Goal: Information Seeking & Learning: Learn about a topic

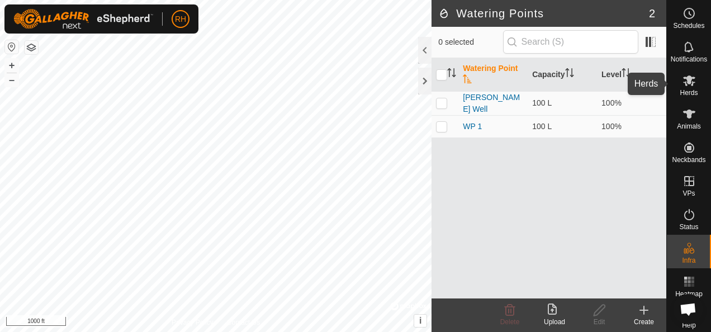
click at [691, 94] on span "Herds" at bounding box center [689, 92] width 18 height 7
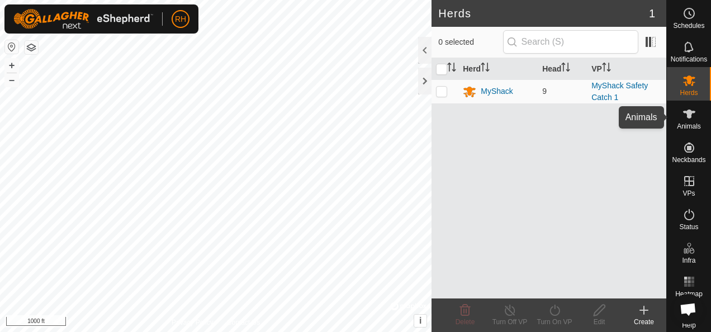
click at [687, 120] on icon at bounding box center [688, 113] width 13 height 13
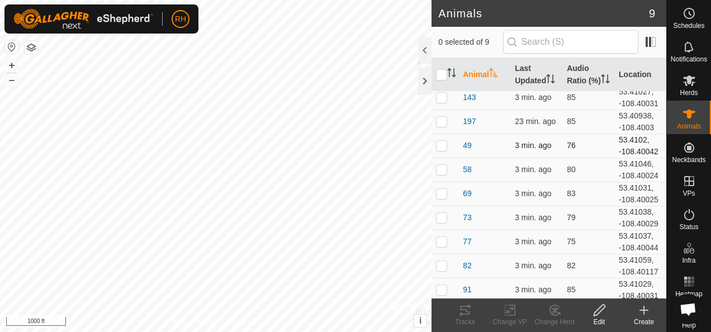
scroll to position [7, 0]
click at [444, 145] on p-checkbox at bounding box center [441, 144] width 11 height 9
checkbox input "true"
click at [463, 310] on icon at bounding box center [465, 310] width 10 height 9
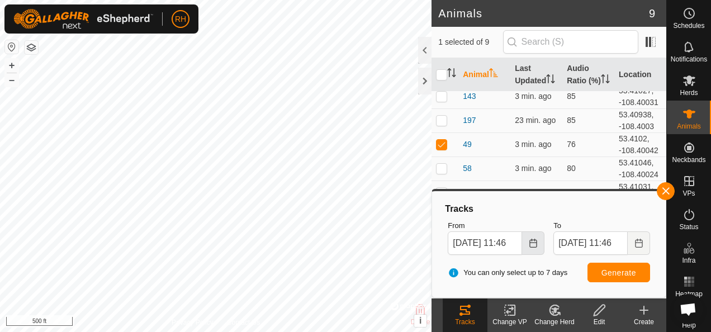
click at [532, 243] on icon "Choose Date" at bounding box center [533, 243] width 9 height 9
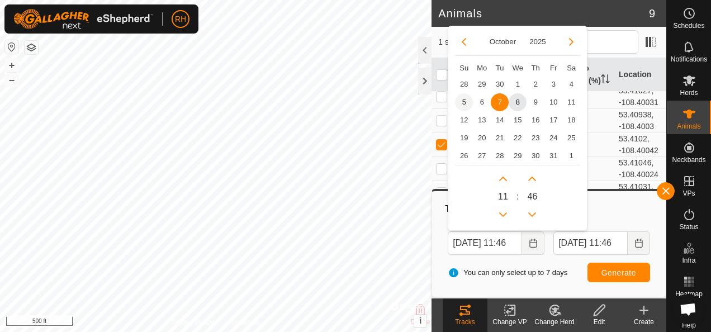
click at [468, 100] on span "5" at bounding box center [464, 102] width 18 height 18
type input "[DATE] 11:46"
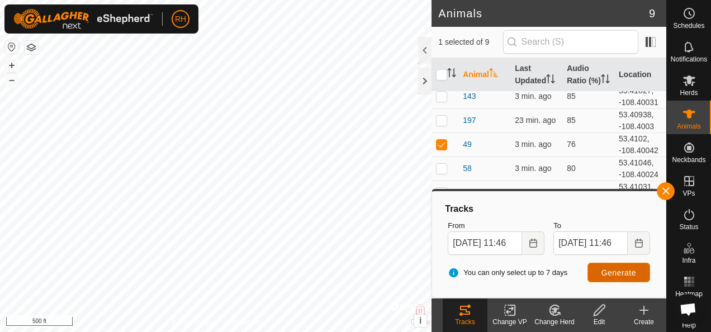
click at [610, 273] on span "Generate" at bounding box center [618, 272] width 35 height 9
click at [661, 187] on button "button" at bounding box center [666, 191] width 18 height 18
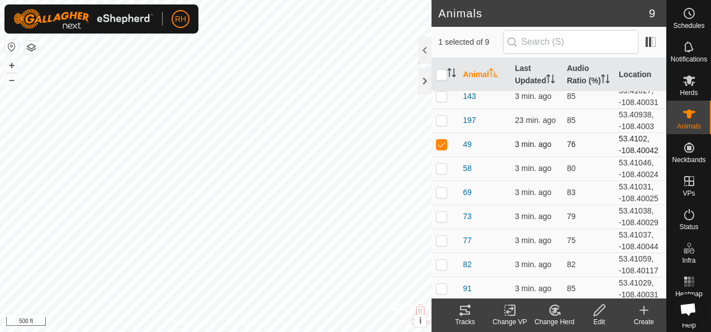
click at [443, 144] on p-checkbox at bounding box center [441, 144] width 11 height 9
checkbox input "false"
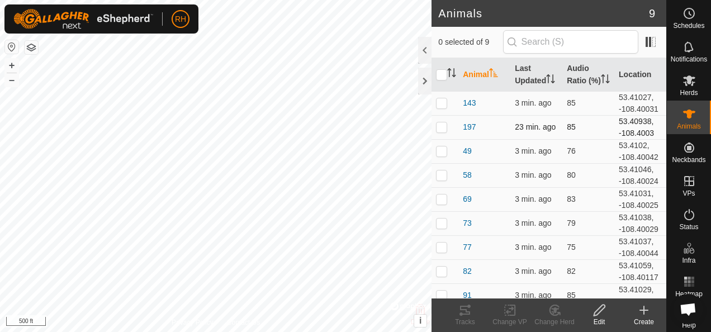
click at [443, 126] on p-checkbox at bounding box center [441, 126] width 11 height 9
click at [459, 310] on icon at bounding box center [464, 309] width 13 height 13
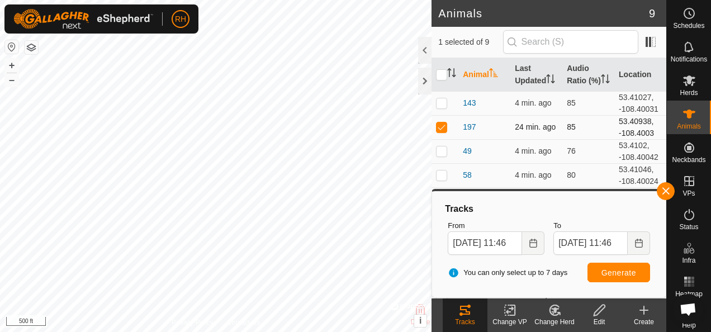
click at [439, 125] on p-checkbox at bounding box center [441, 126] width 11 height 9
checkbox input "false"
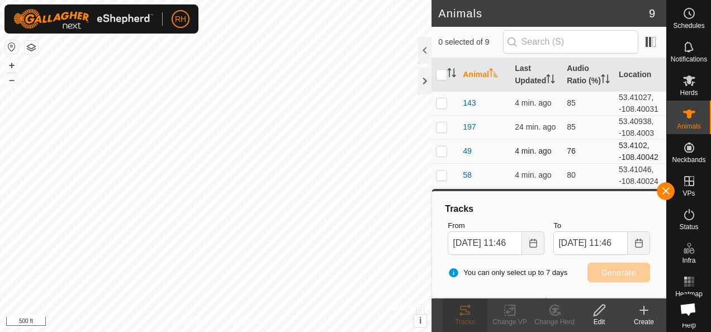
scroll to position [7, 0]
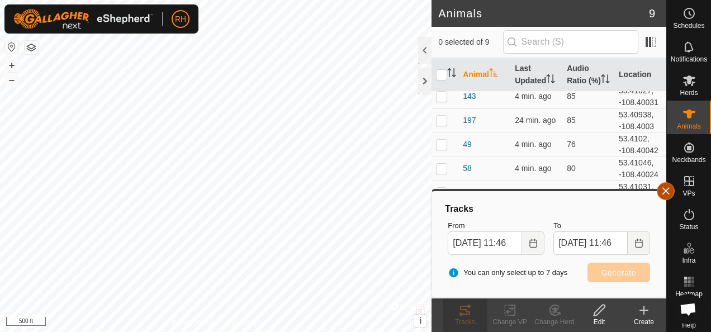
click at [672, 194] on button "button" at bounding box center [666, 191] width 18 height 18
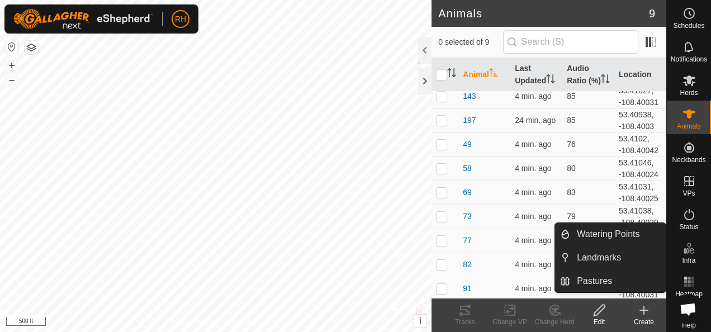
click at [683, 257] on span "Infra" at bounding box center [688, 260] width 13 height 7
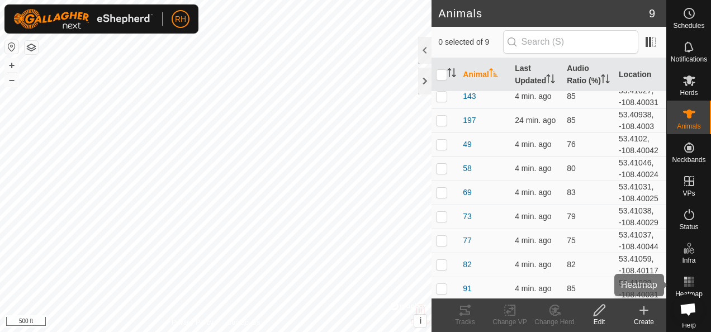
click at [687, 279] on rect at bounding box center [688, 278] width 3 height 3
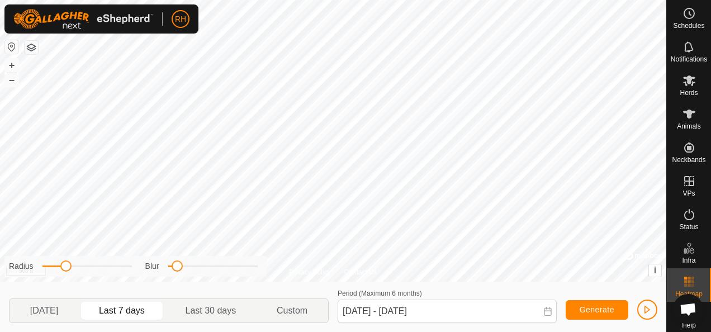
drag, startPoint x: 88, startPoint y: 266, endPoint x: 120, endPoint y: 263, distance: 31.4
click at [64, 269] on span at bounding box center [65, 265] width 11 height 11
drag, startPoint x: 175, startPoint y: 268, endPoint x: 221, endPoint y: 270, distance: 45.9
click at [221, 270] on span at bounding box center [221, 265] width 11 height 11
drag, startPoint x: 70, startPoint y: 266, endPoint x: 102, endPoint y: 269, distance: 32.0
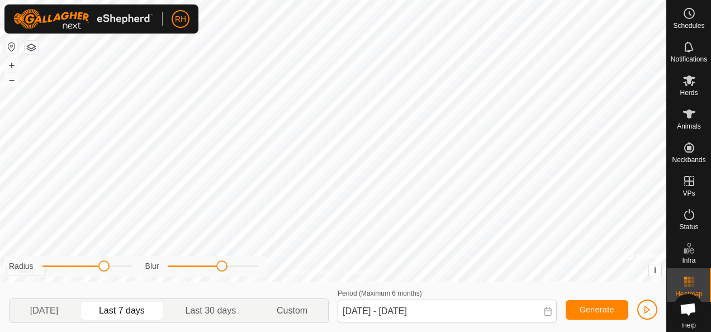
click at [102, 269] on span at bounding box center [103, 265] width 11 height 11
click at [218, 258] on div "Privacy Policy Contact Us 197 1671103488 MyShack Safety Catch 1 [DATE] 8:42:43 …" at bounding box center [333, 166] width 666 height 332
click at [303, 310] on p-togglebutton "Custom" at bounding box center [293, 310] width 72 height 23
click at [298, 311] on p-togglebutton "Custom" at bounding box center [293, 310] width 72 height 23
click at [48, 310] on p-togglebutton "[DATE]" at bounding box center [44, 310] width 69 height 23
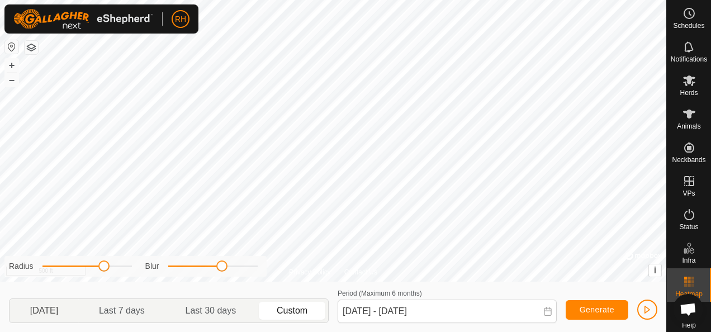
type input "[DATE] - [DATE]"
click at [30, 281] on div "Privacy Policy Contact Us 69 4144573082 MyShack MyShack Safety Catch 1 + – ⇧ i …" at bounding box center [333, 166] width 666 height 332
drag, startPoint x: 217, startPoint y: 266, endPoint x: 181, endPoint y: 260, distance: 36.3
click at [163, 272] on div "Radius Blur" at bounding box center [135, 266] width 262 height 21
click at [268, 274] on div "Privacy Policy Contact Us 69 4144573082 MyShack MyShack Safety Catch 1 + – ⇧ i …" at bounding box center [333, 166] width 666 height 332
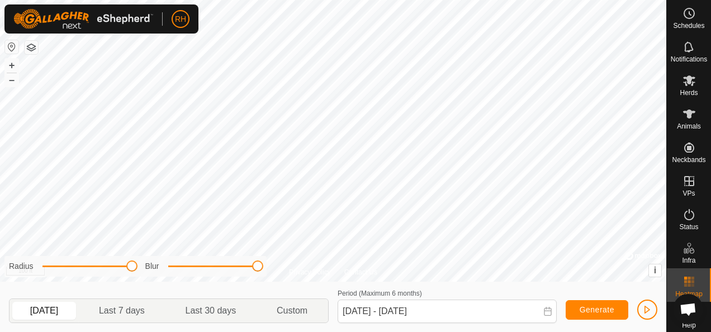
drag, startPoint x: 40, startPoint y: 263, endPoint x: 170, endPoint y: 268, distance: 130.9
click at [164, 269] on div "Radius Blur" at bounding box center [135, 266] width 262 height 21
click at [131, 277] on div "Privacy Policy Contact Us 69 4144573082 MyShack MyShack Safety Catch 1 + – ⇧ i …" at bounding box center [333, 166] width 666 height 332
